Goal: Task Accomplishment & Management: Manage account settings

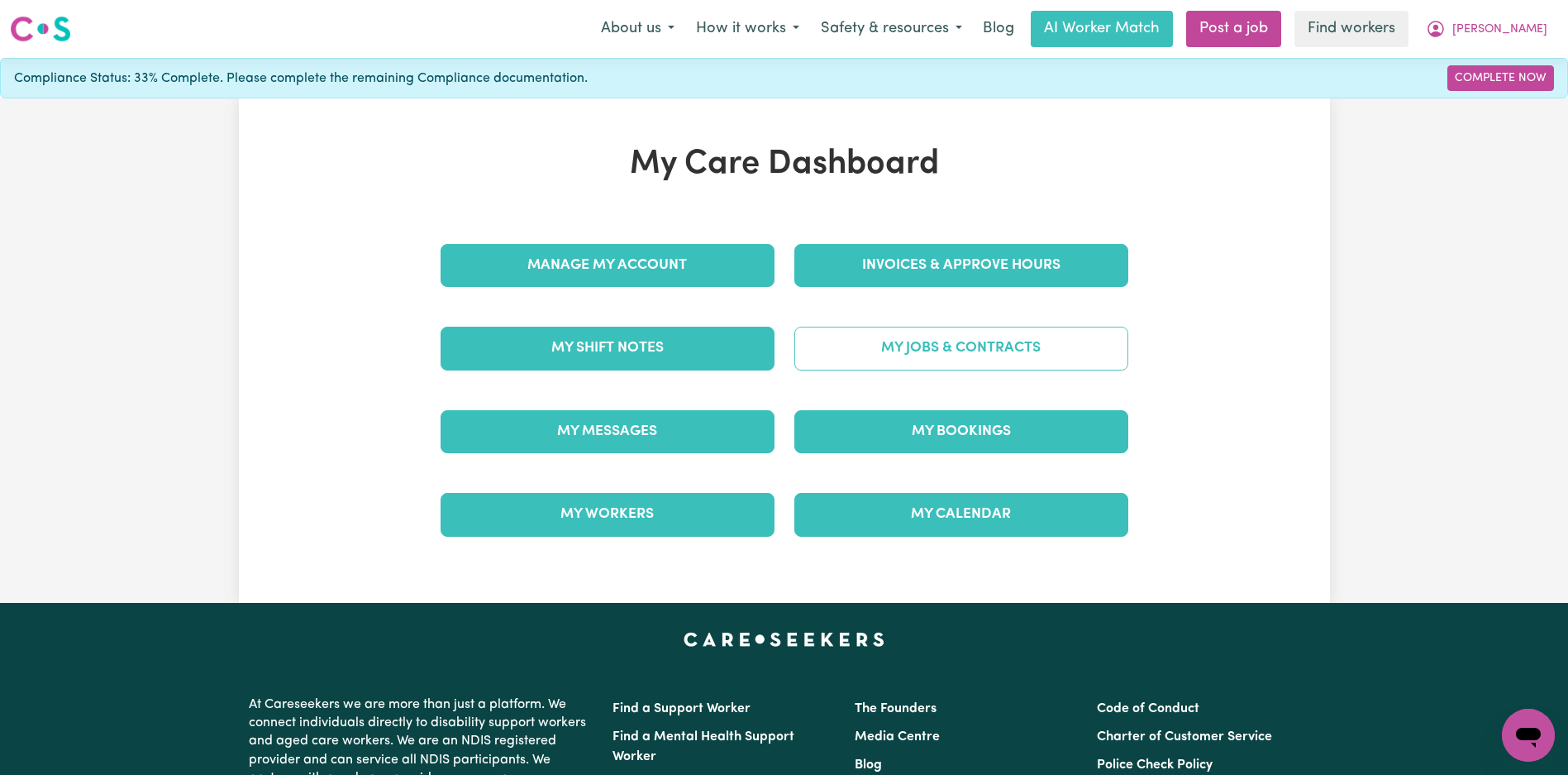
click at [935, 331] on link "My Jobs & Contracts" at bounding box center [961, 348] width 334 height 43
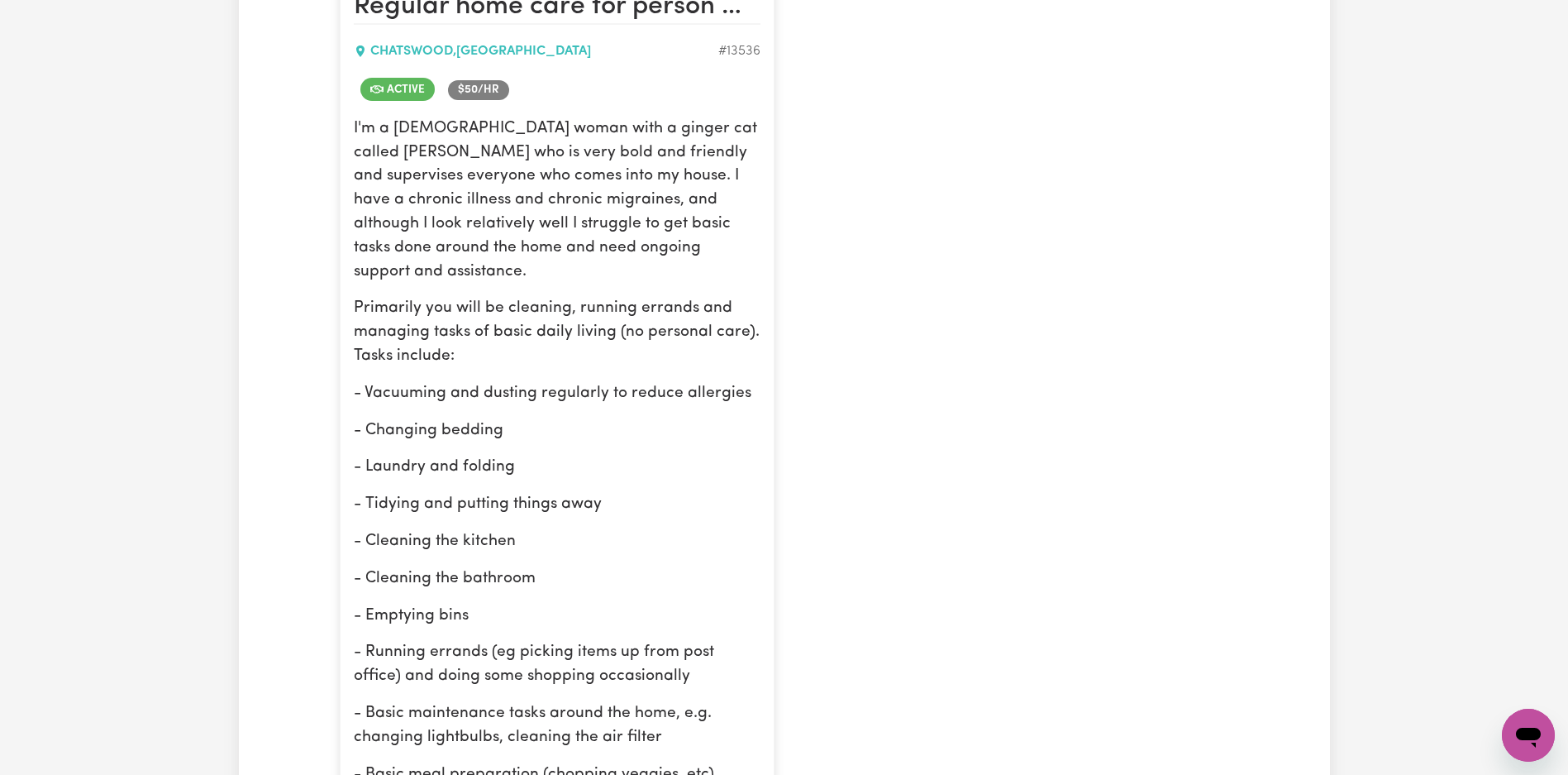
scroll to position [1149, 0]
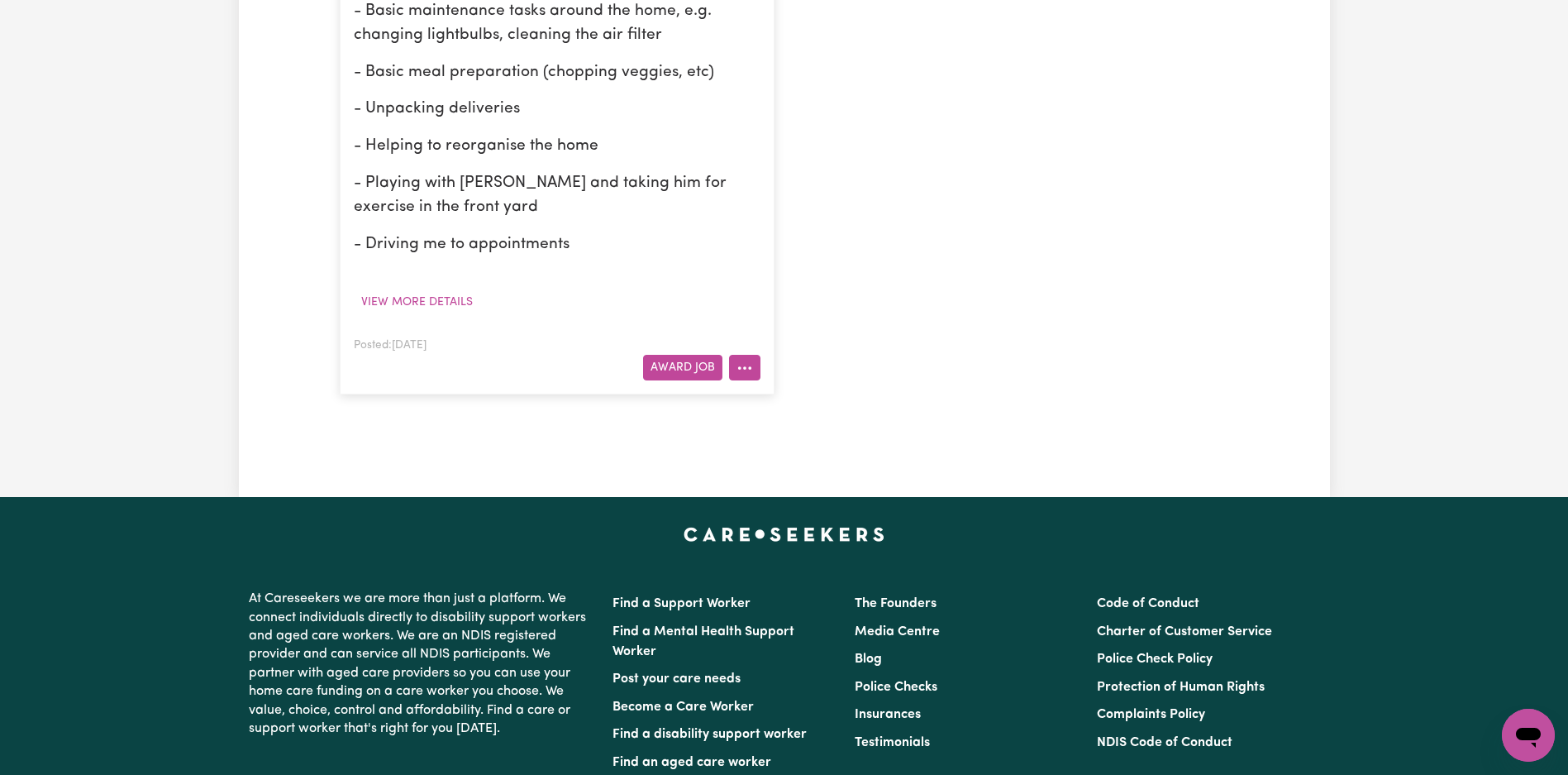
click at [750, 355] on button "More options" at bounding box center [745, 367] width 31 height 26
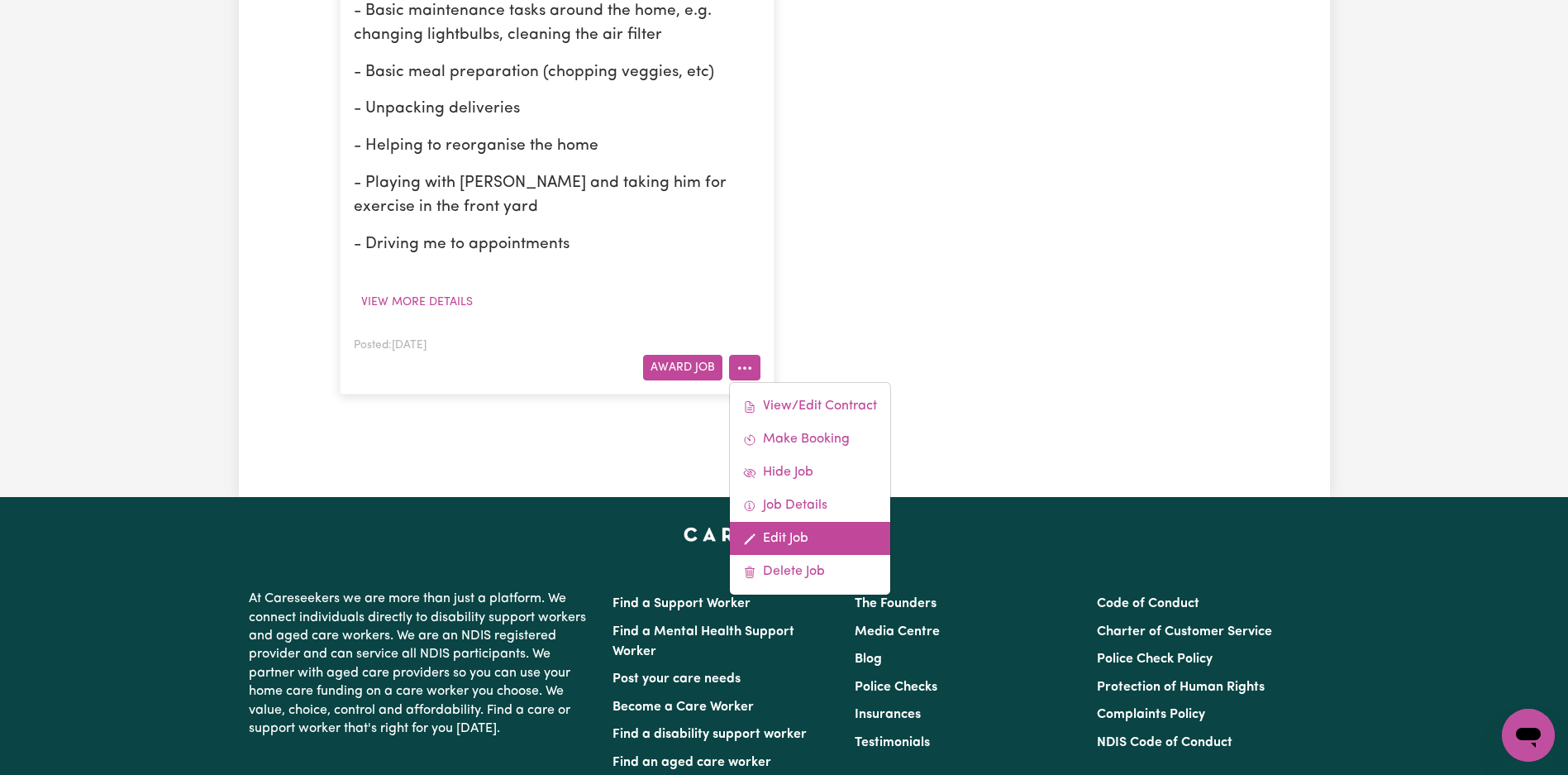
click at [791, 521] on link "Edit Job" at bounding box center [810, 538] width 160 height 33
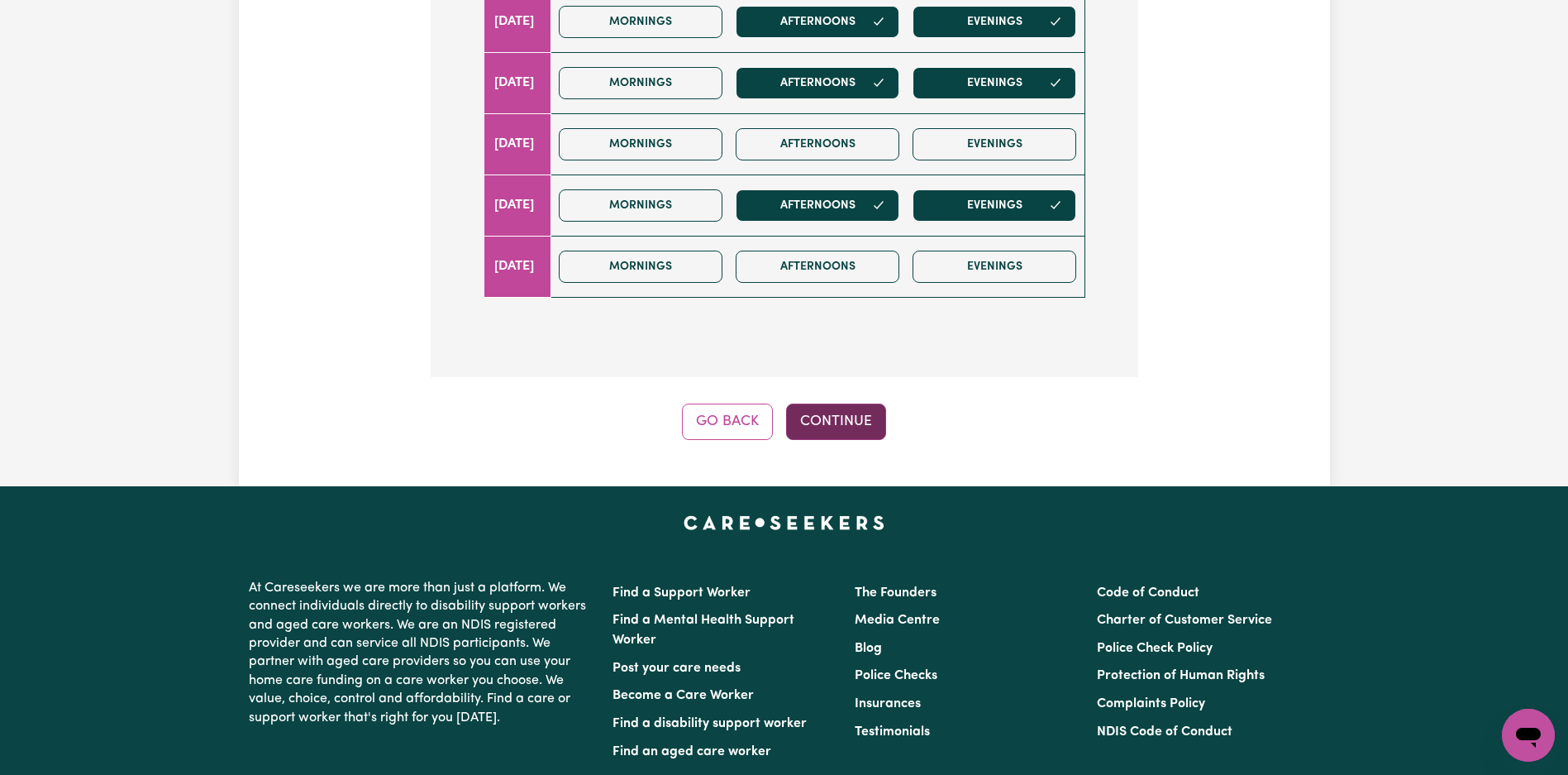
click at [837, 428] on button "Continue" at bounding box center [835, 421] width 100 height 37
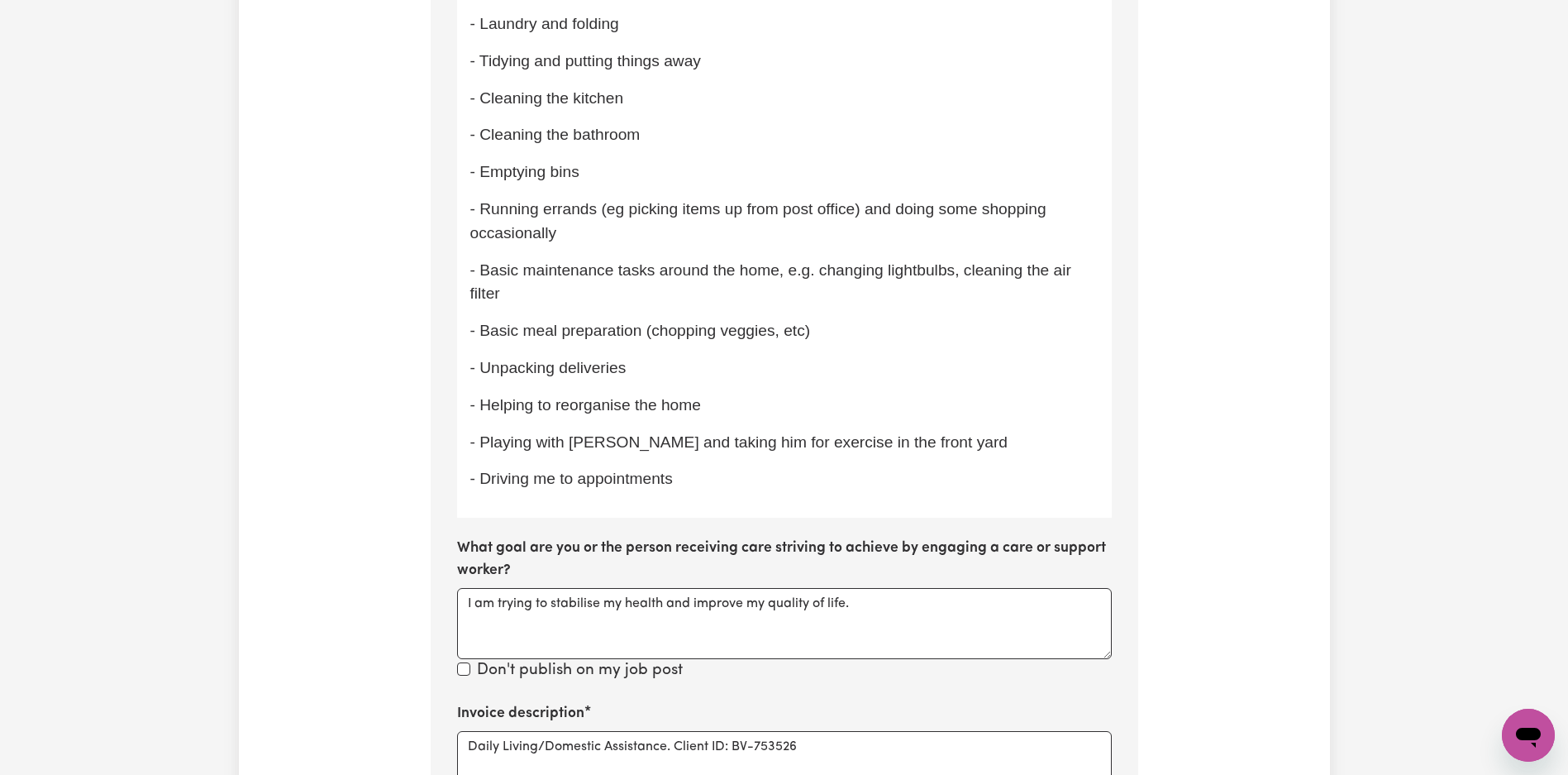
scroll to position [1090, 0]
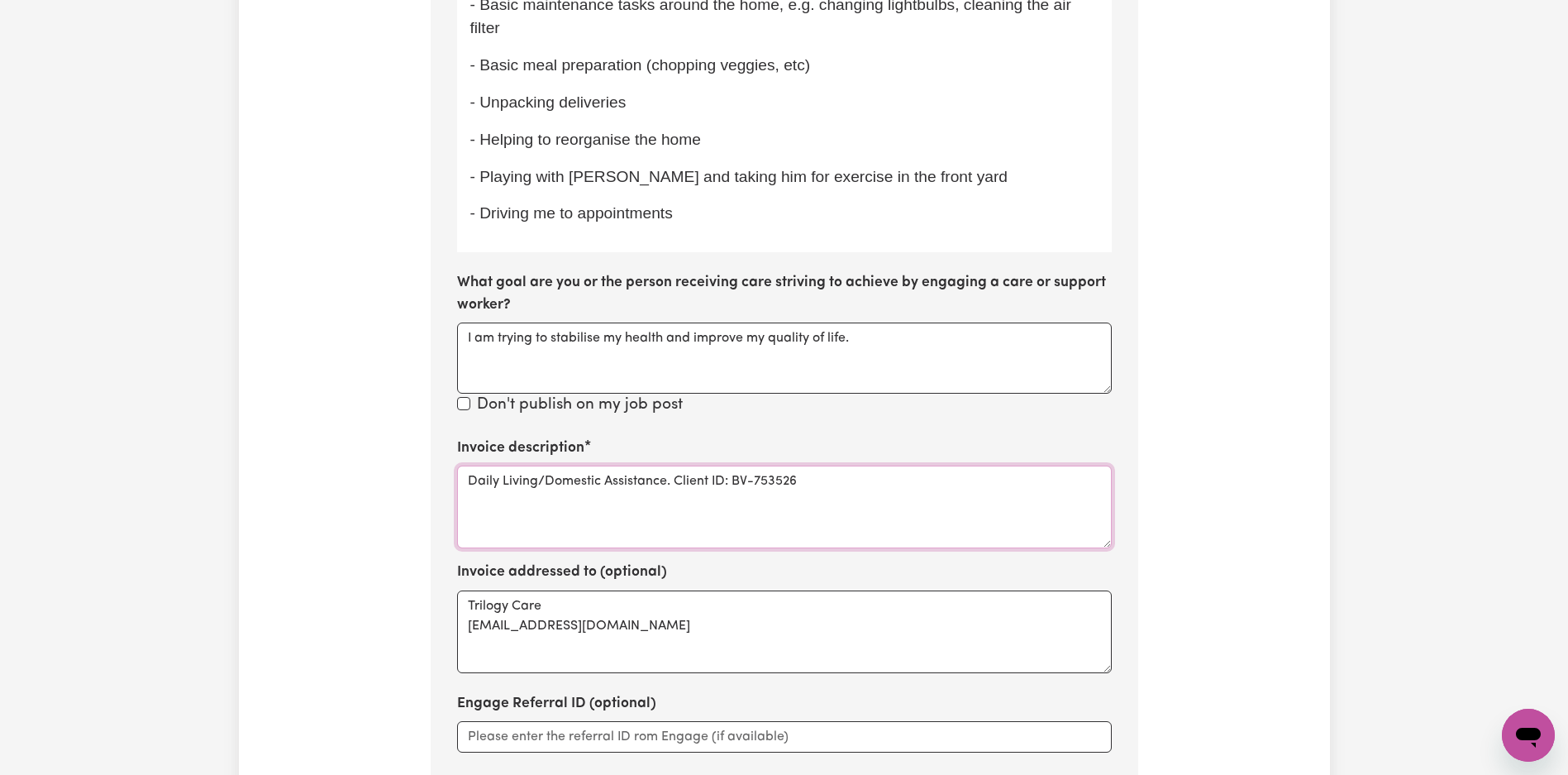
click at [691, 492] on textarea "Daily Living/Domestic Assistance. Client ID: BV-753526" at bounding box center [784, 507] width 655 height 82
paste textarea "omestic support"
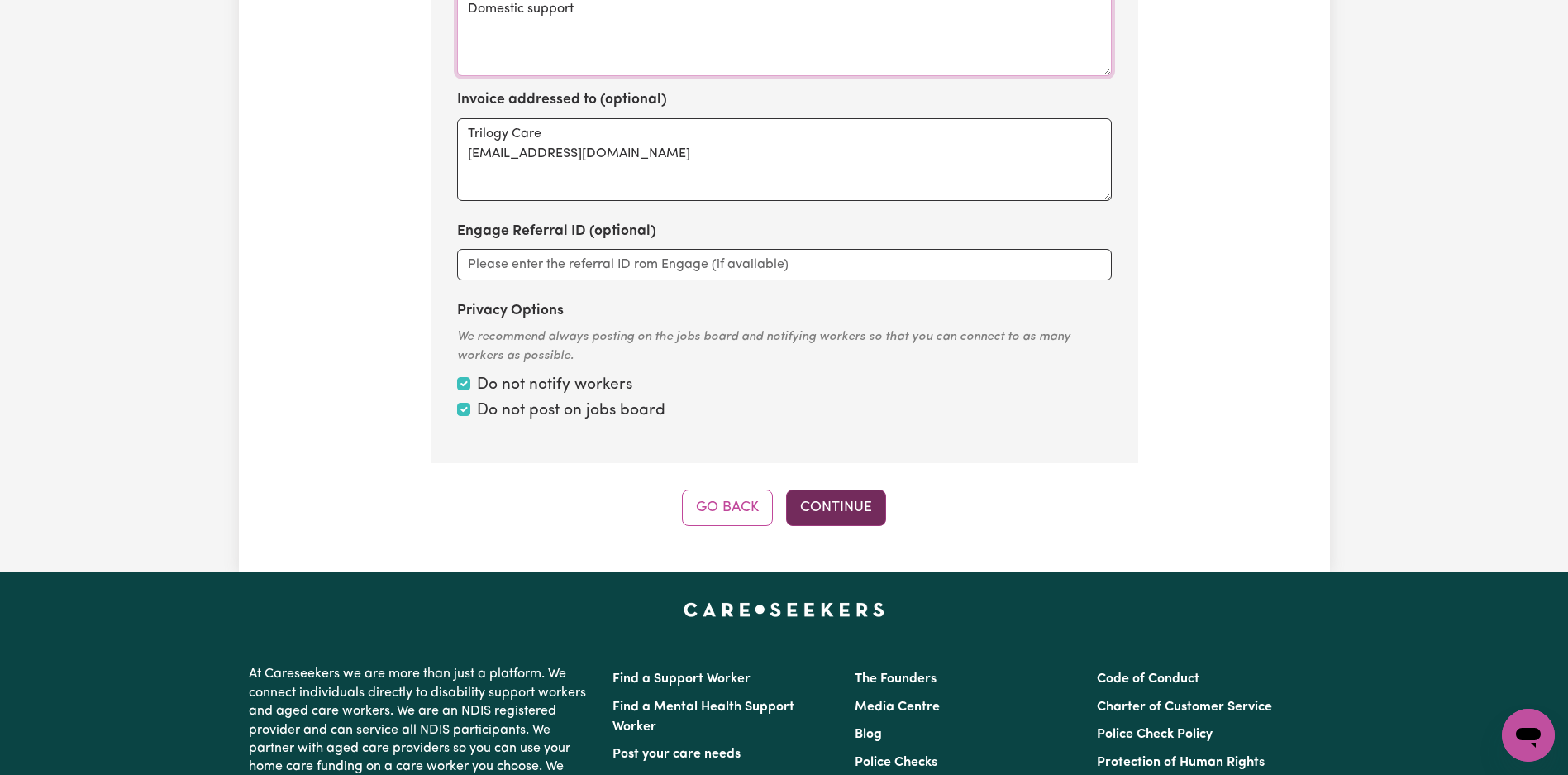
type textarea "Domestic support"
click at [834, 514] on button "Continue" at bounding box center [835, 508] width 100 height 37
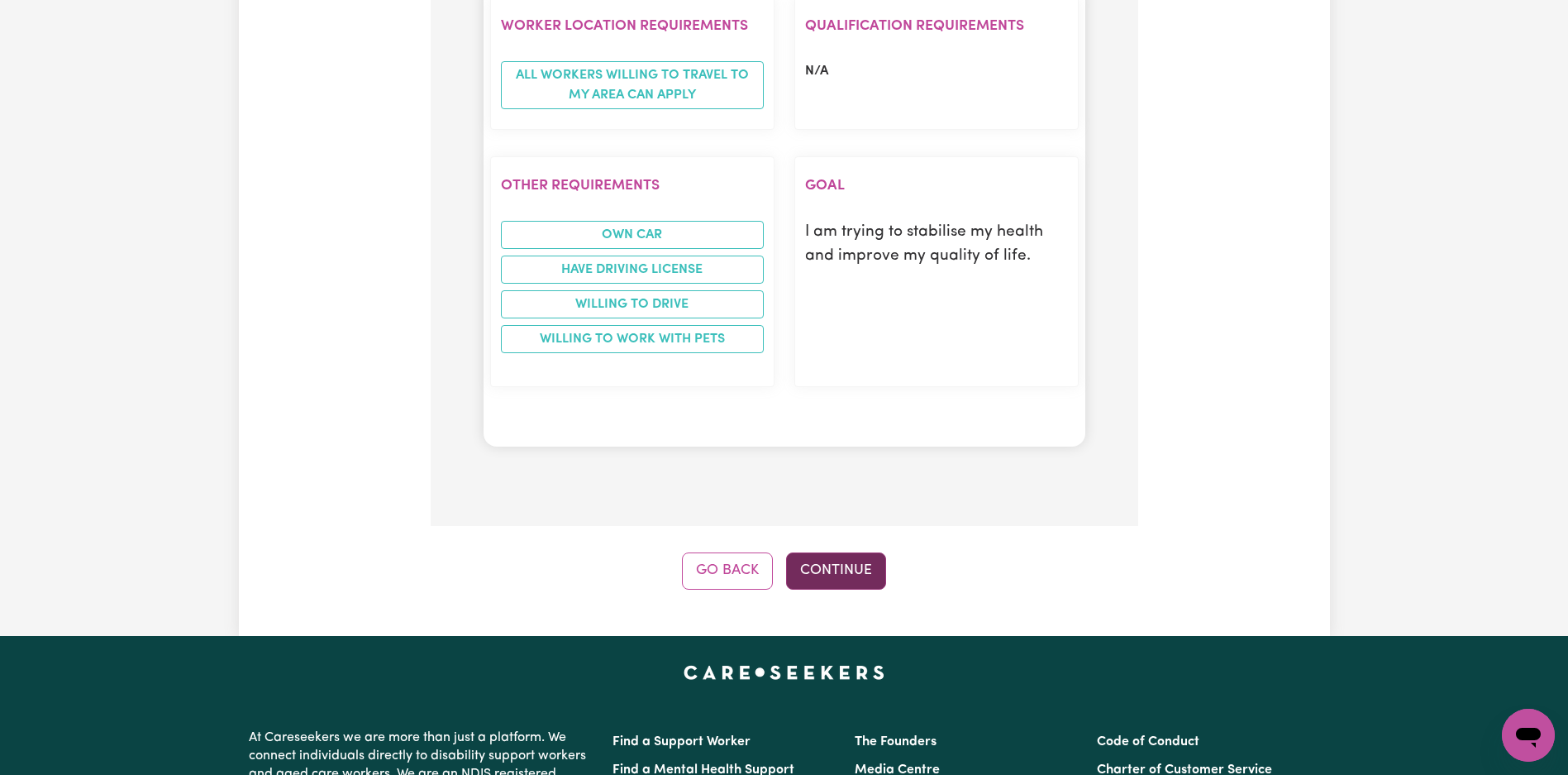
click at [828, 552] on button "Continue" at bounding box center [835, 571] width 100 height 37
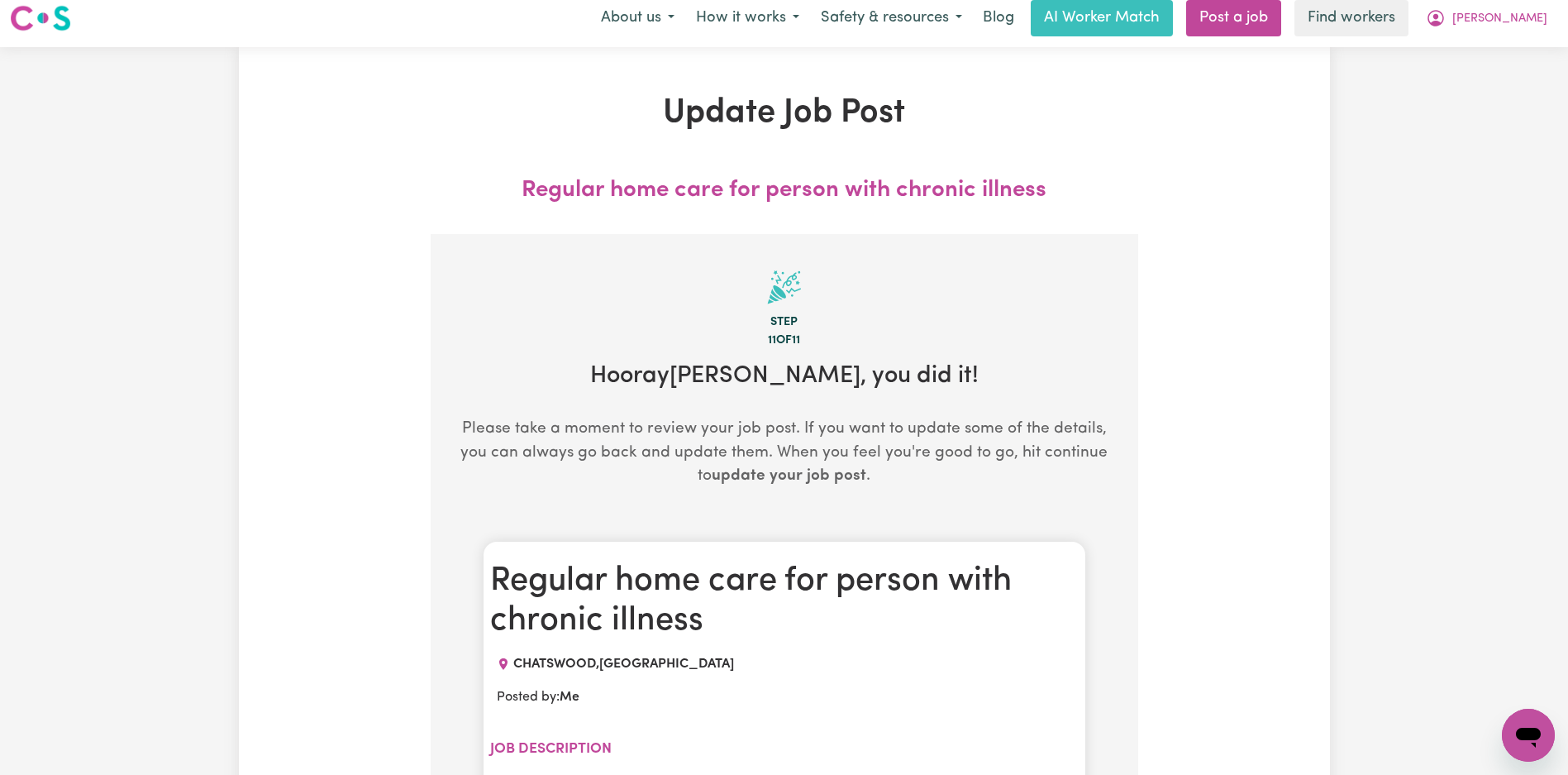
scroll to position [0, 0]
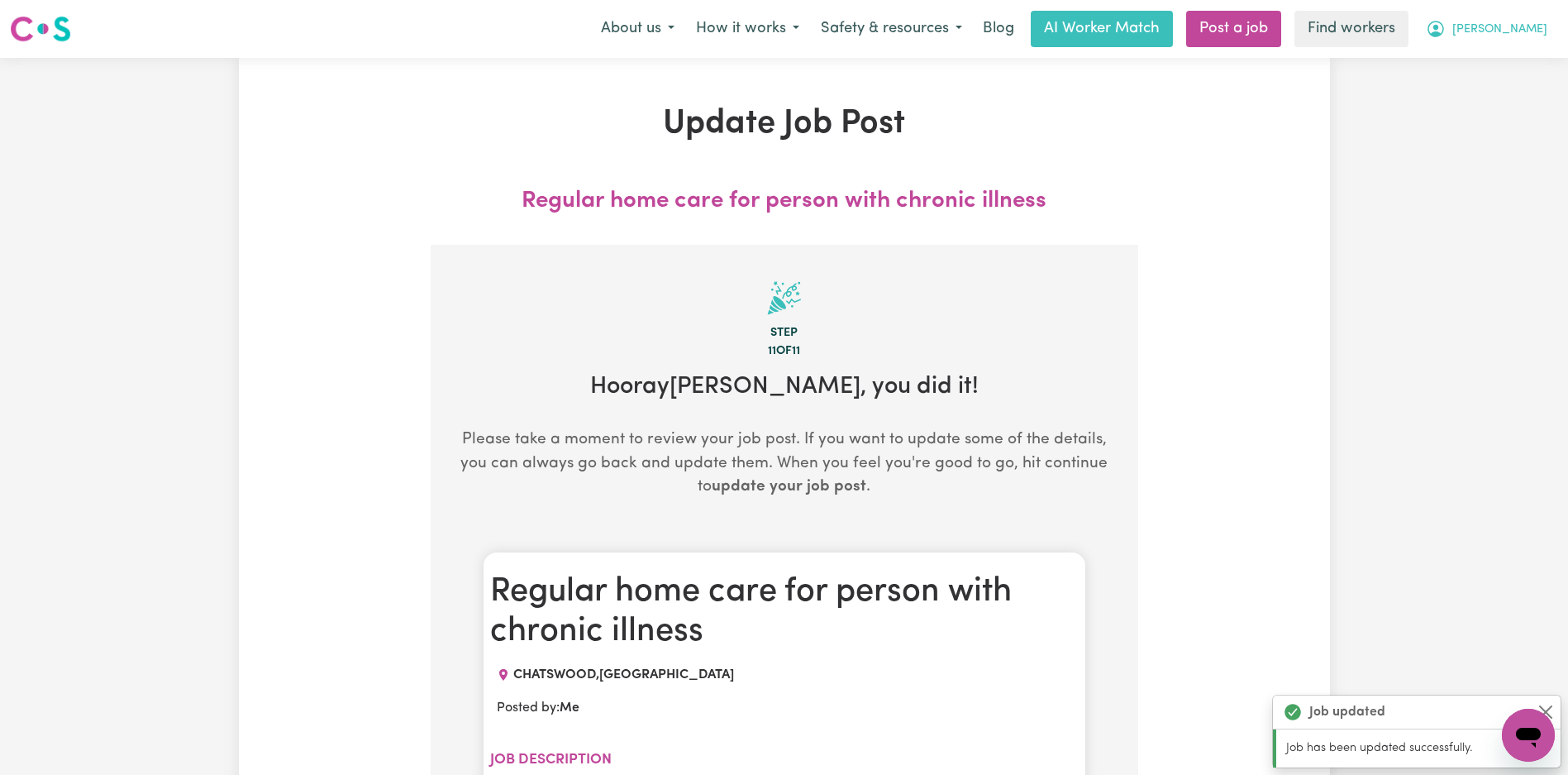
click at [1510, 38] on span "[PERSON_NAME]" at bounding box center [1500, 30] width 95 height 18
click at [1495, 97] on link "Logout" at bounding box center [1492, 95] width 131 height 31
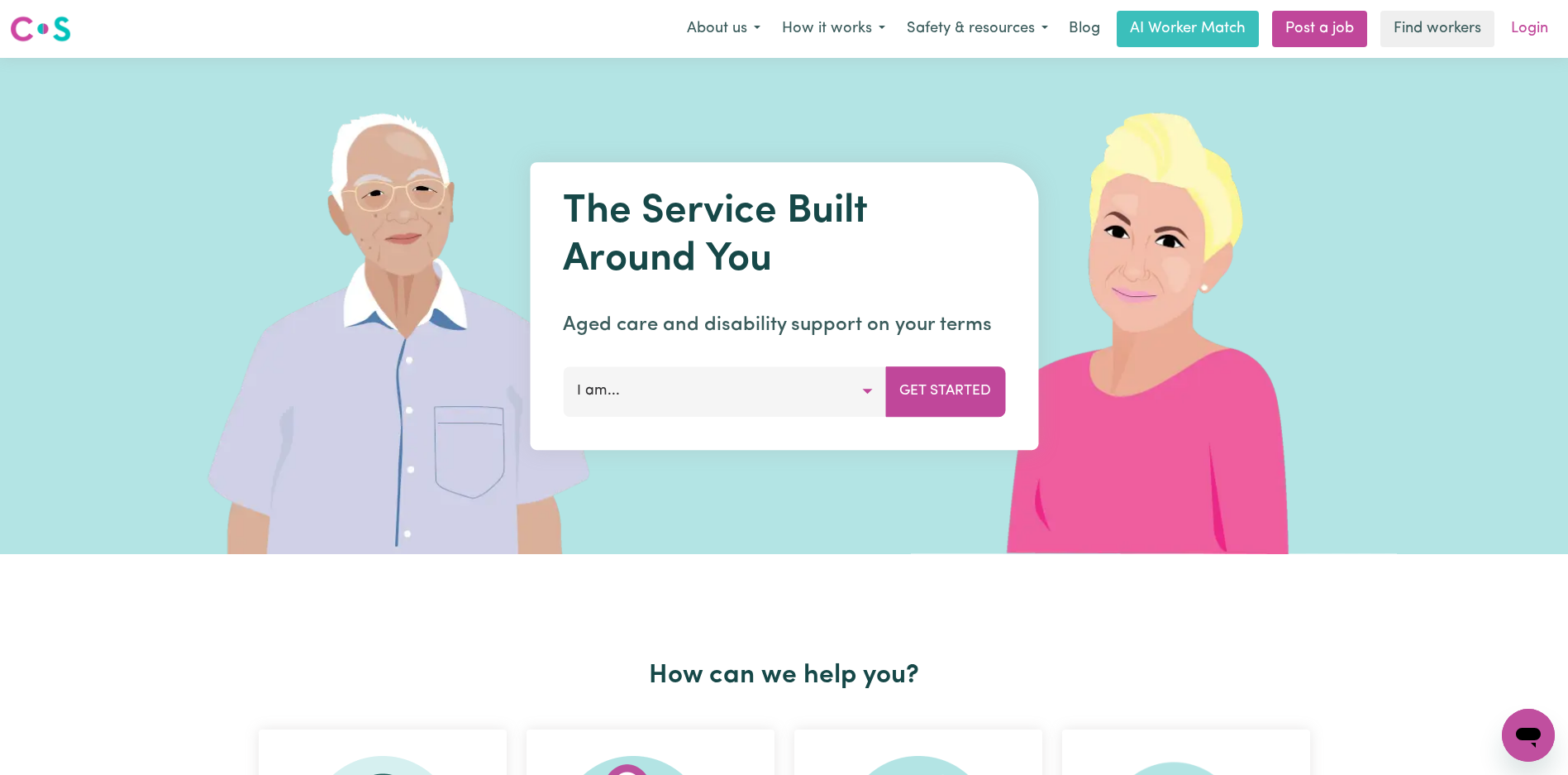
click at [1530, 30] on link "Login" at bounding box center [1530, 29] width 57 height 37
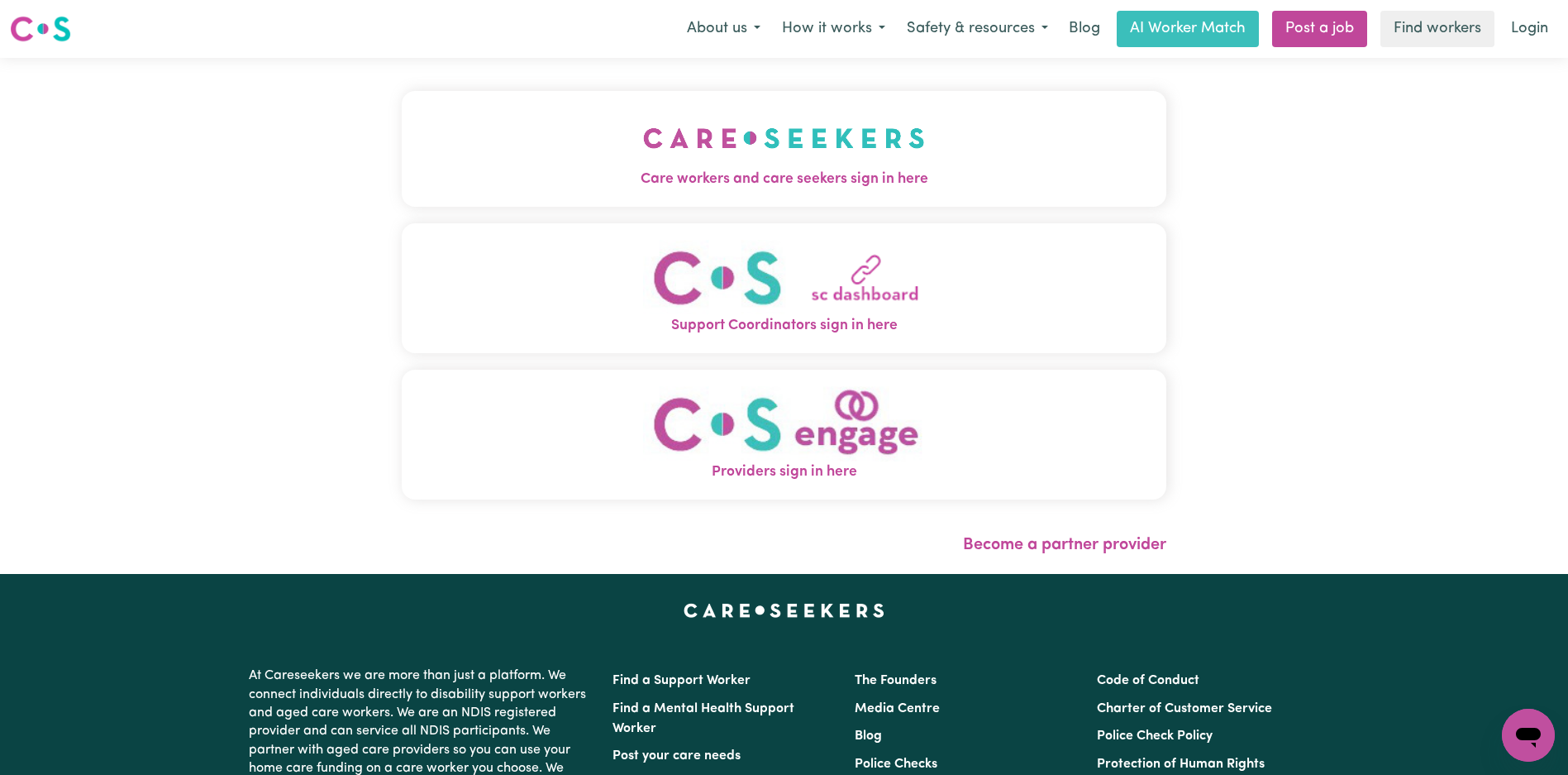
click at [643, 166] on img "Care workers and care seekers sign in here" at bounding box center [784, 137] width 282 height 61
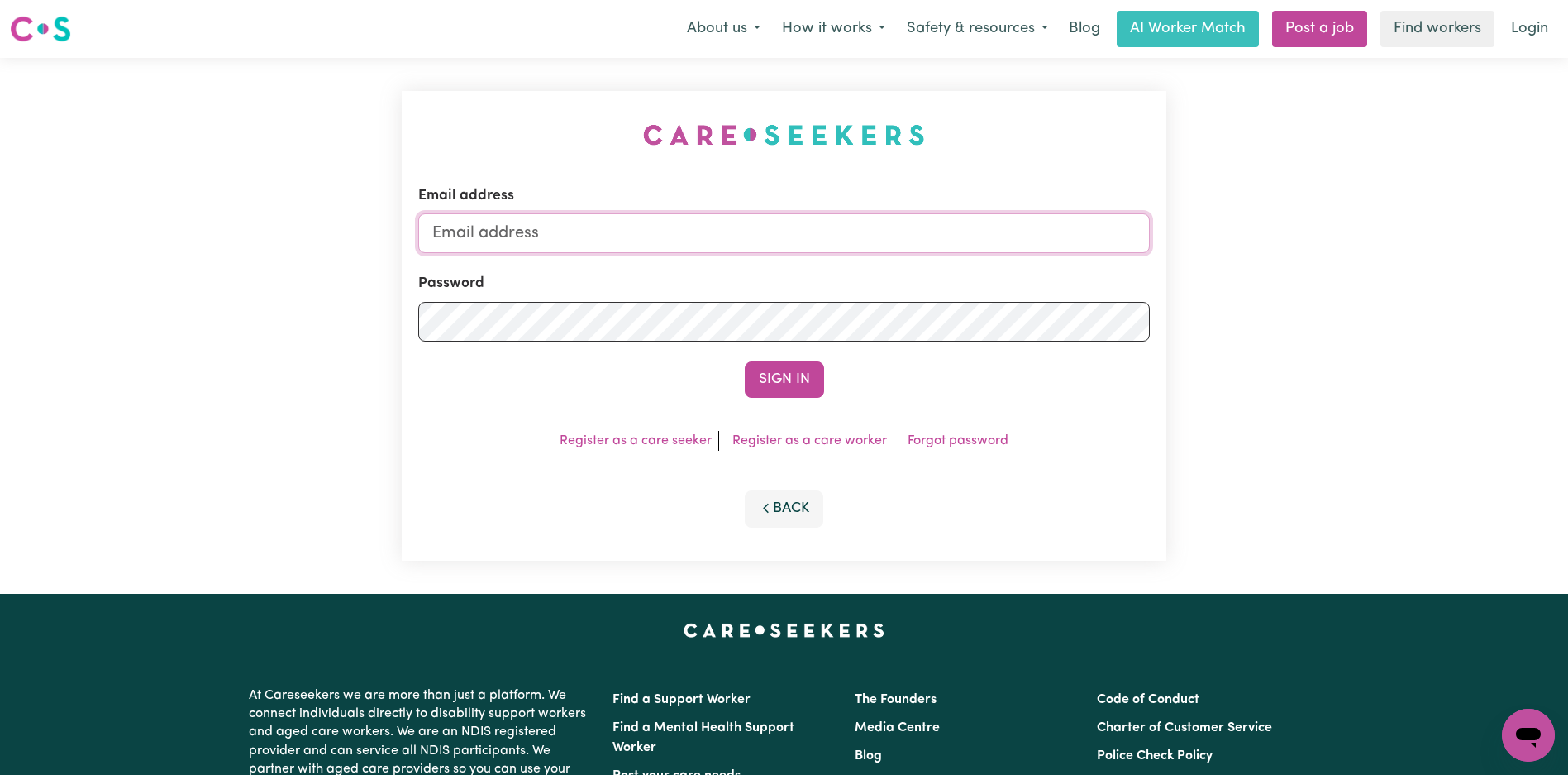
click at [768, 237] on input "Email address" at bounding box center [784, 233] width 732 height 39
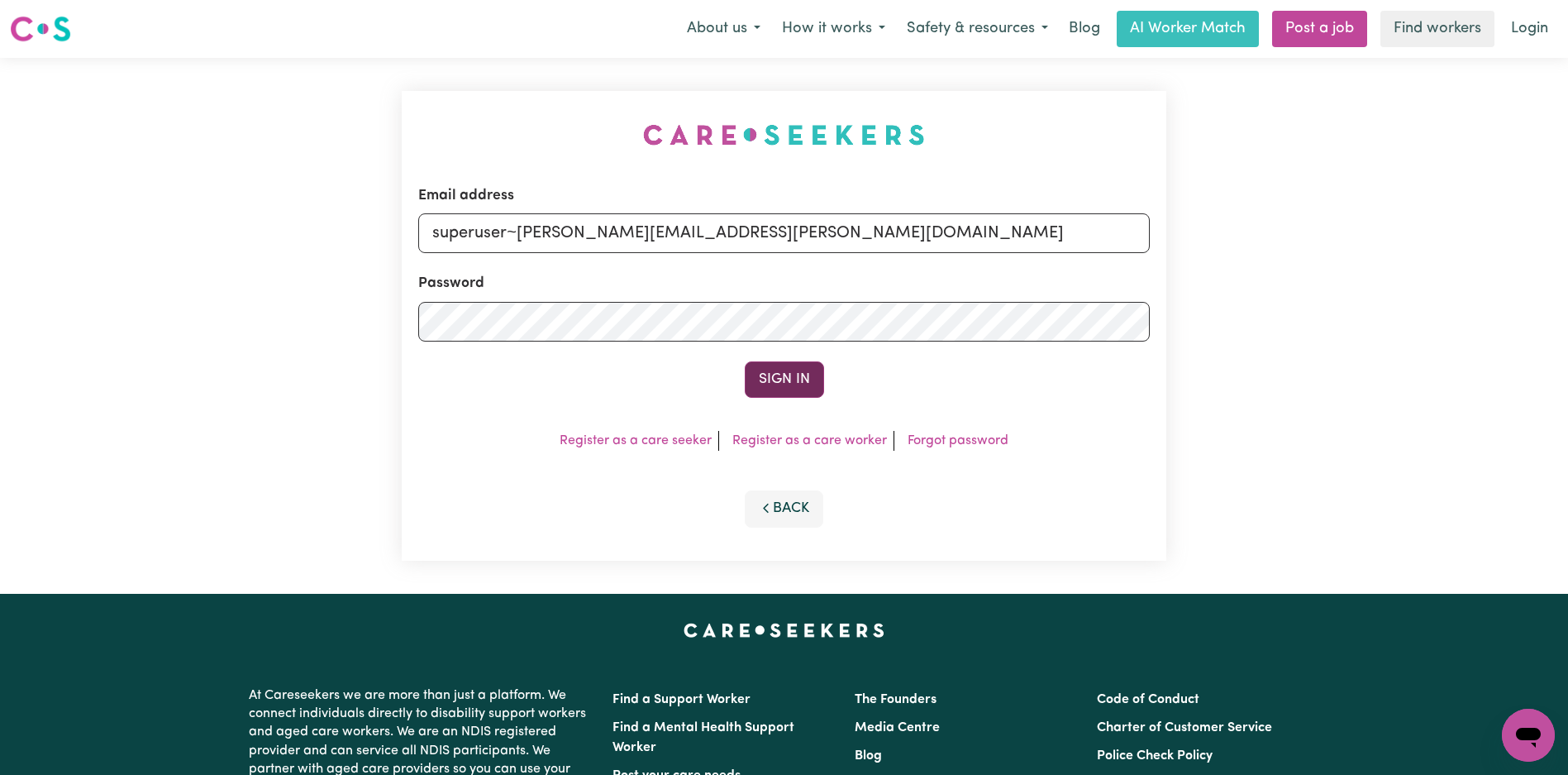
type input "superuser~[PERSON_NAME][EMAIL_ADDRESS][PERSON_NAME][DOMAIN_NAME]"
click at [785, 385] on button "Sign In" at bounding box center [784, 379] width 80 height 37
